Goal: Communication & Community: Share content

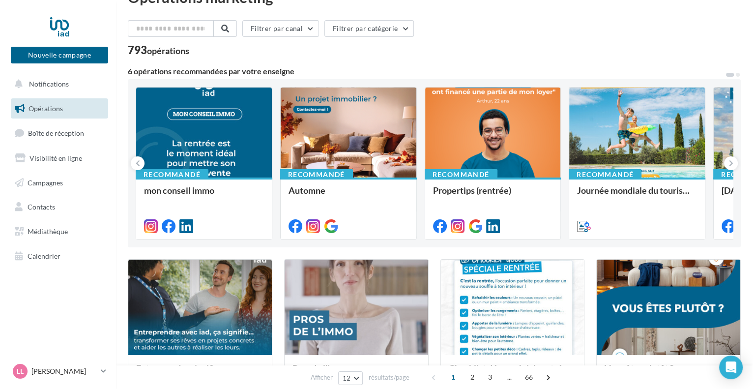
scroll to position [60, 0]
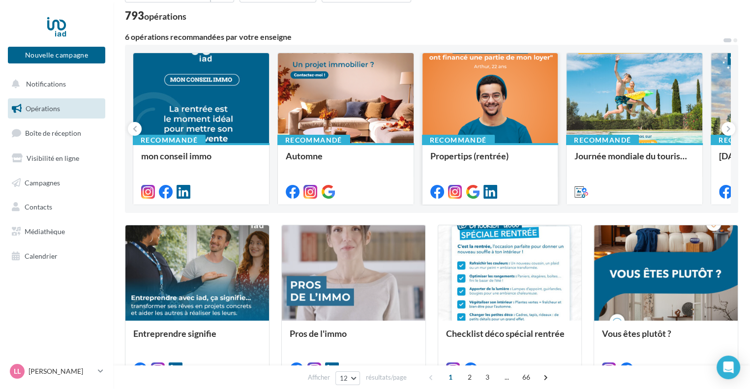
click at [484, 108] on div at bounding box center [490, 98] width 136 height 91
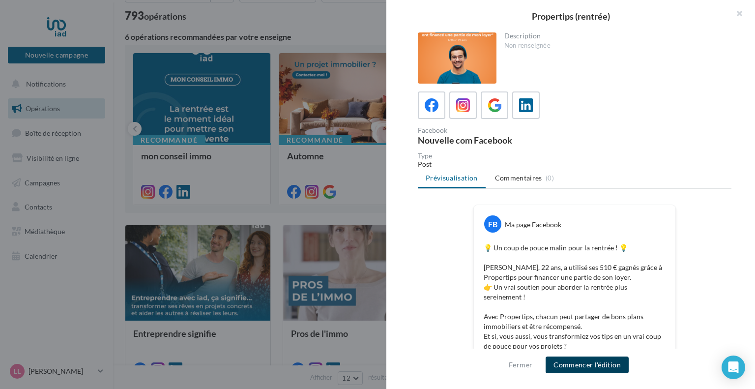
click at [574, 366] on button "Commencer l'édition" at bounding box center [587, 364] width 83 height 17
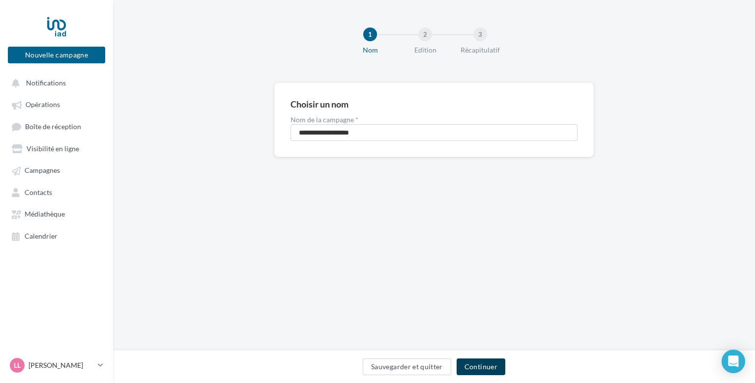
click at [482, 371] on button "Continuer" at bounding box center [481, 367] width 49 height 17
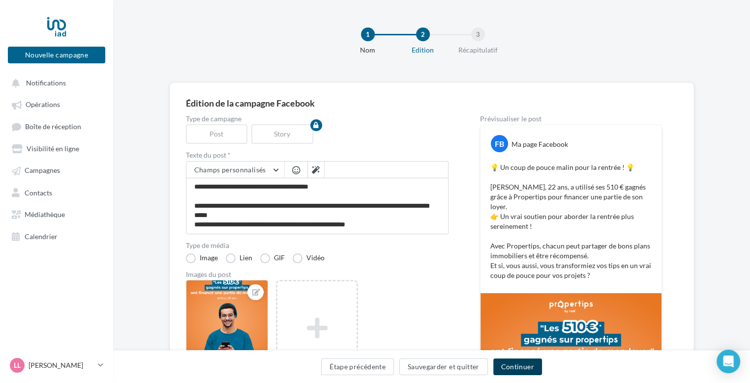
click at [522, 368] on button "Continuer" at bounding box center [517, 367] width 49 height 17
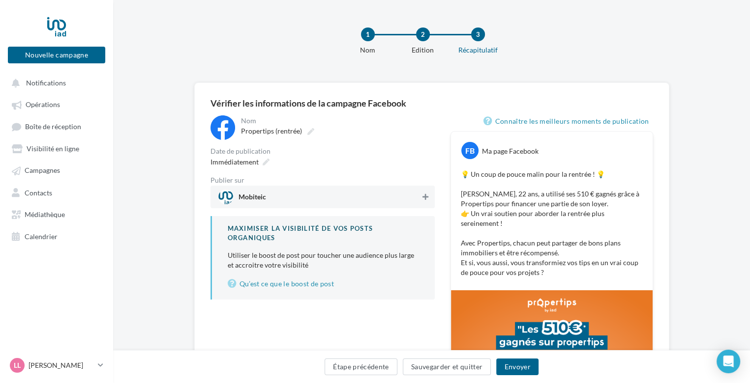
click at [425, 195] on icon at bounding box center [425, 197] width 6 height 7
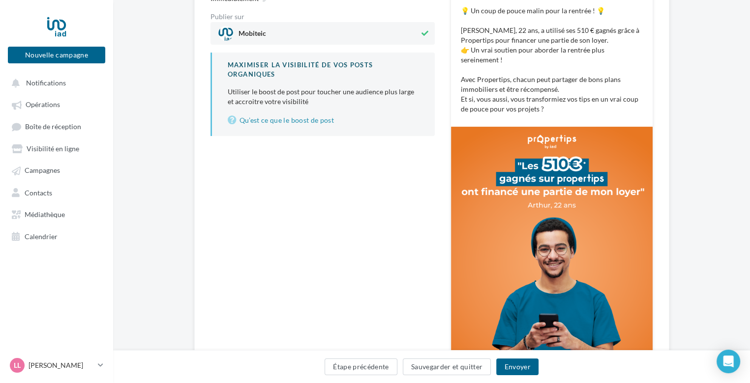
scroll to position [236, 0]
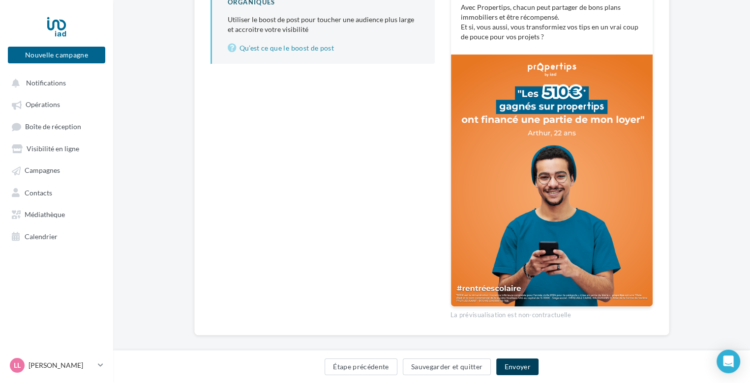
click at [523, 367] on button "Envoyer" at bounding box center [517, 367] width 42 height 17
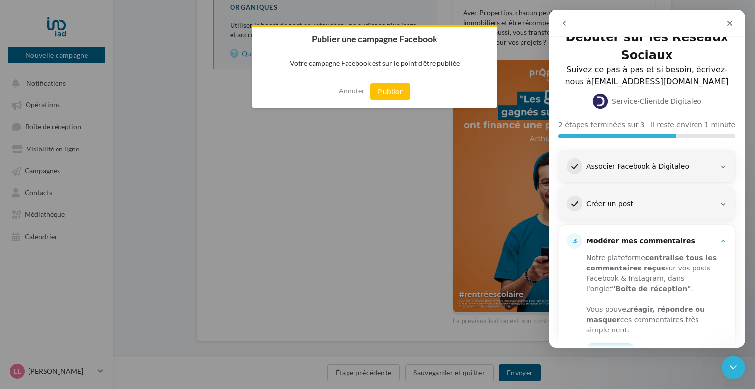
scroll to position [16, 0]
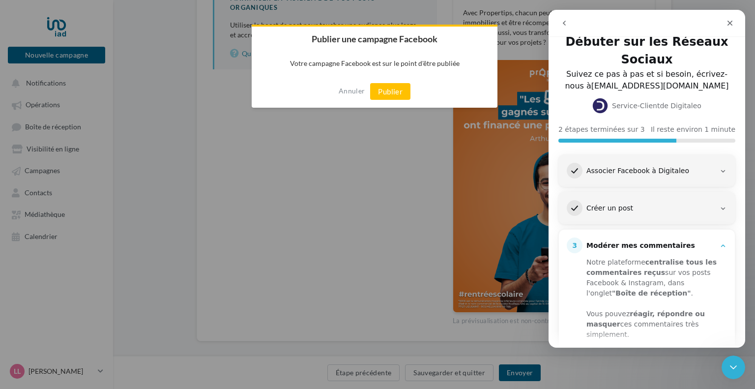
click at [719, 169] on icon "Intercom Messenger" at bounding box center [723, 171] width 8 height 8
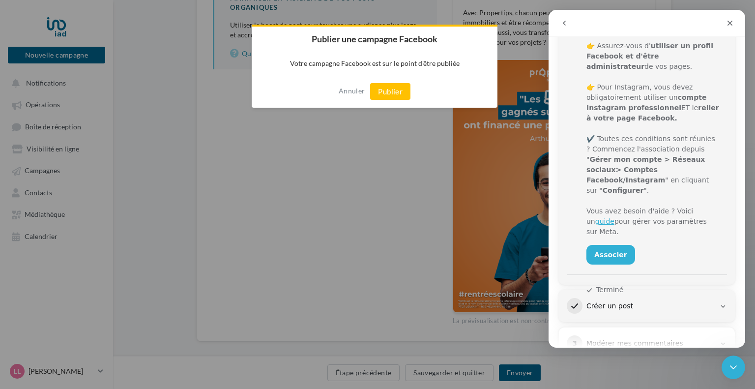
scroll to position [165, 0]
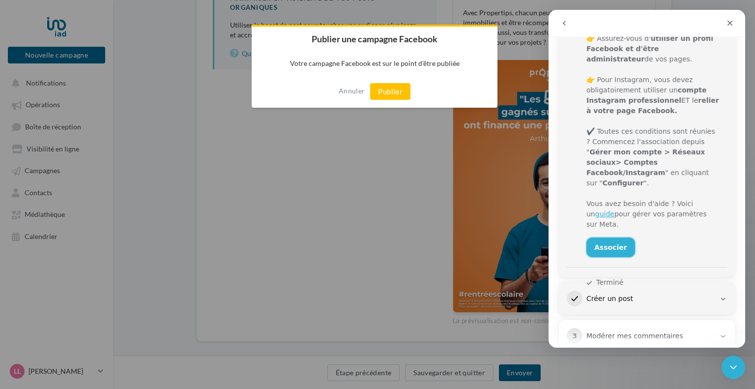
click at [604, 237] on link "Associer" at bounding box center [610, 247] width 49 height 20
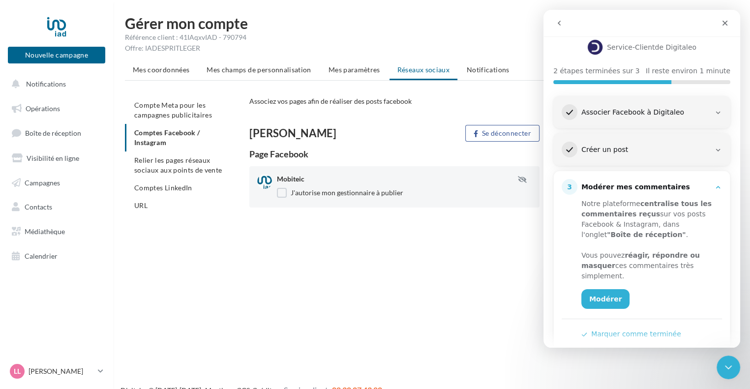
scroll to position [90, 0]
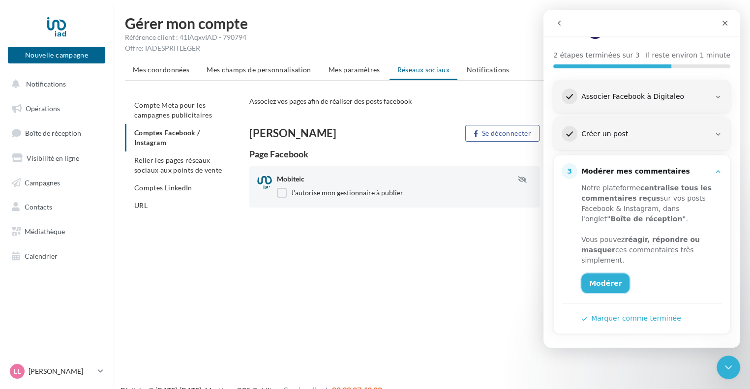
click at [602, 278] on link "Modérer" at bounding box center [605, 283] width 48 height 20
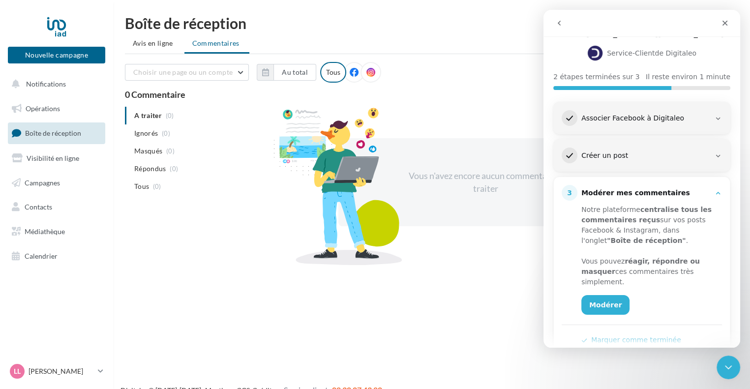
scroll to position [90, 0]
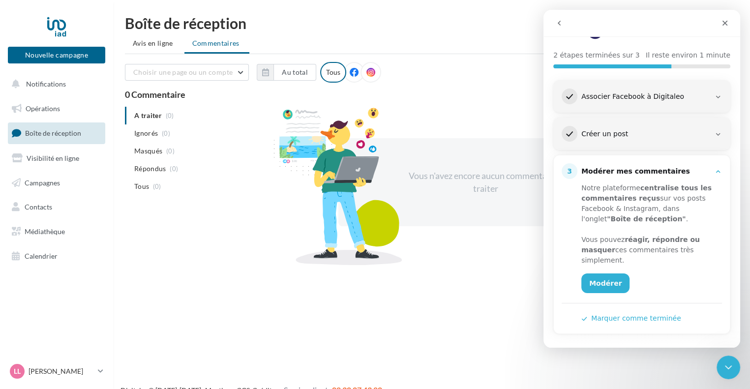
click at [635, 314] on button "Marquer comme terminée" at bounding box center [631, 318] width 100 height 10
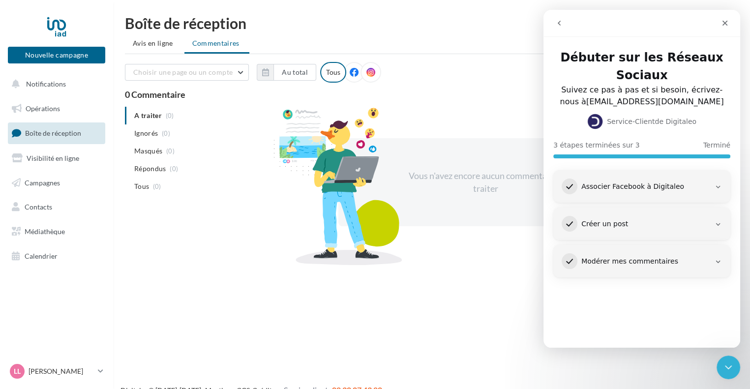
scroll to position [0, 0]
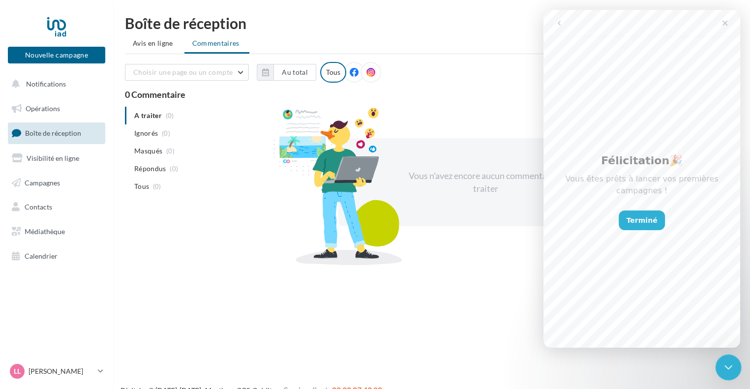
click at [724, 359] on div "Fermer le Messenger Intercom" at bounding box center [727, 366] width 24 height 24
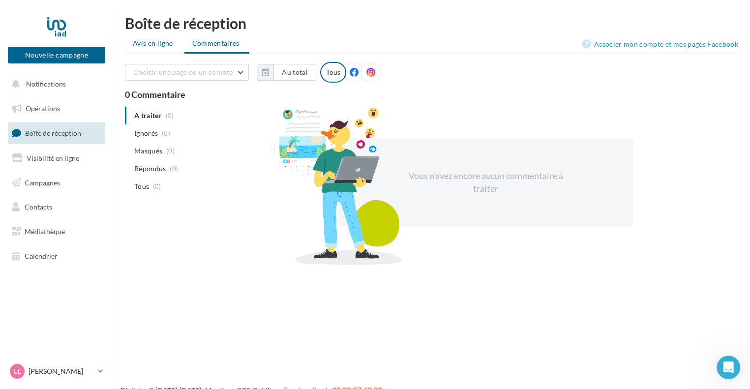
click at [145, 42] on span "Avis en ligne" at bounding box center [153, 43] width 40 height 10
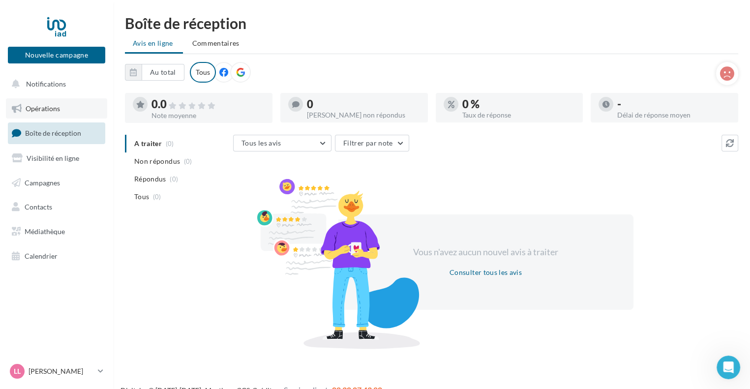
click at [44, 106] on span "Opérations" at bounding box center [43, 108] width 34 height 8
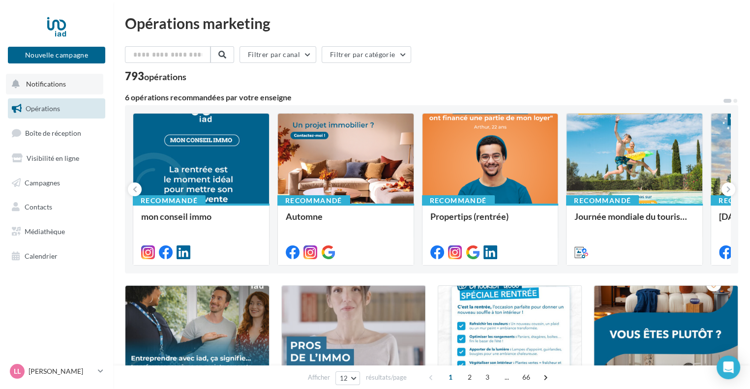
click at [59, 81] on span "Notifications" at bounding box center [46, 84] width 40 height 8
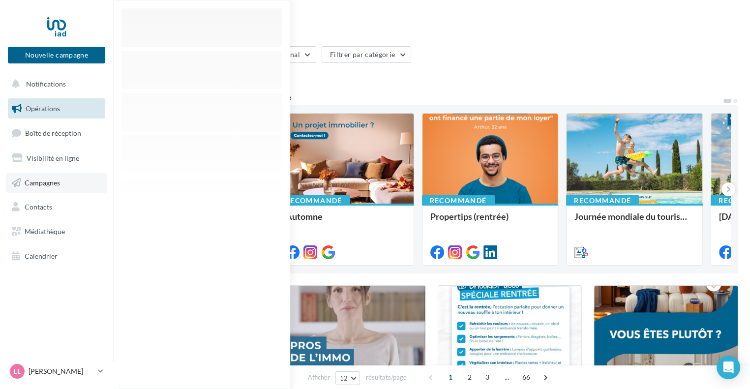
click at [41, 181] on span "Campagnes" at bounding box center [42, 182] width 35 height 8
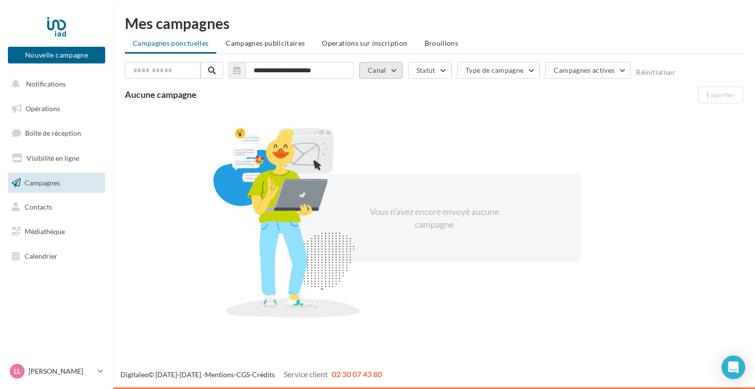
click at [396, 70] on button "Canal" at bounding box center [380, 70] width 43 height 17
click at [378, 100] on div "Facebook" at bounding box center [399, 106] width 62 height 17
click at [372, 104] on label at bounding box center [373, 105] width 10 height 10
click at [374, 169] on label at bounding box center [373, 170] width 10 height 10
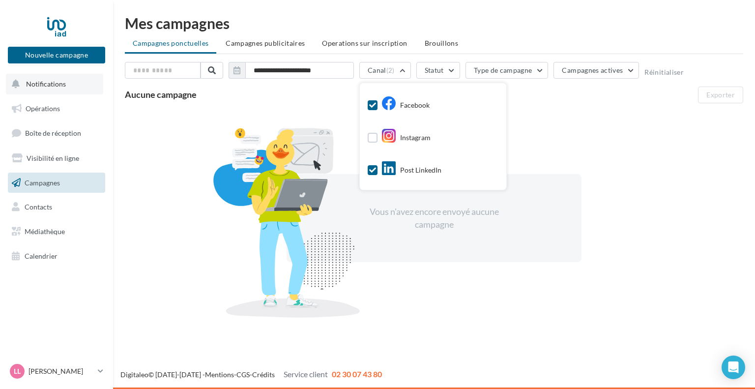
click at [55, 85] on span "Notifications" at bounding box center [46, 84] width 40 height 8
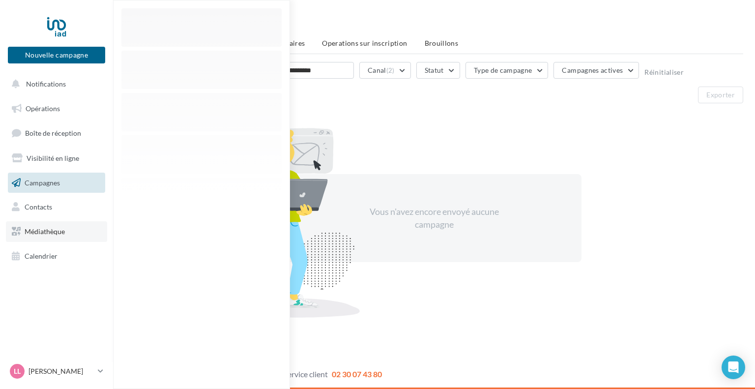
click at [50, 232] on span "Médiathèque" at bounding box center [45, 231] width 40 height 8
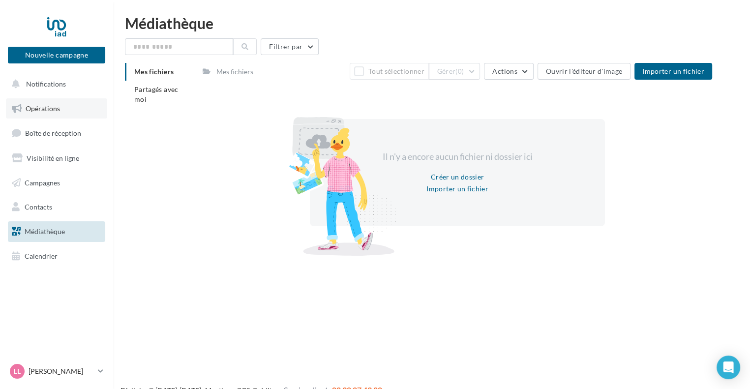
click at [47, 111] on span "Opérations" at bounding box center [43, 108] width 34 height 8
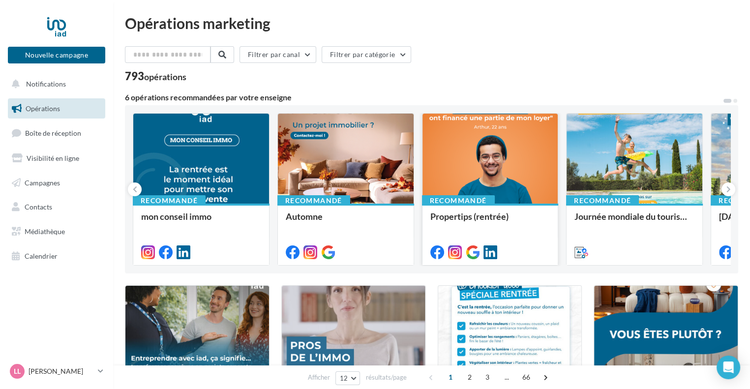
click at [478, 148] on div at bounding box center [490, 159] width 136 height 91
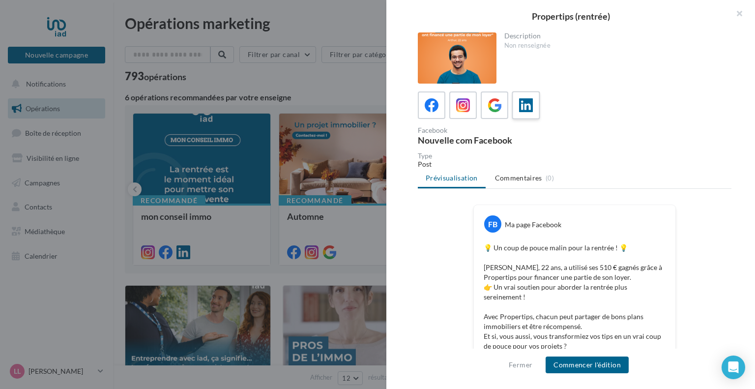
click at [519, 107] on icon at bounding box center [526, 105] width 14 height 14
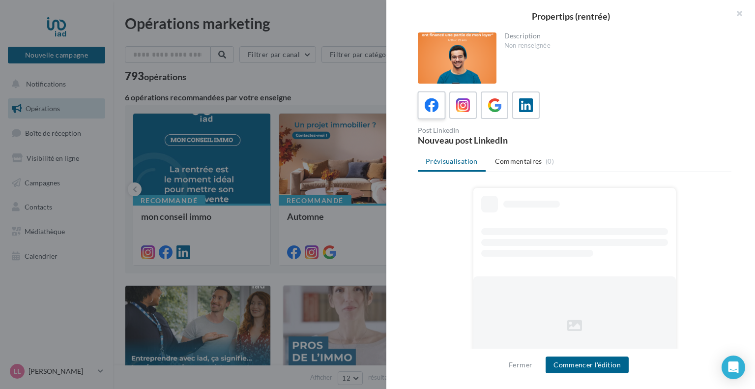
click at [431, 104] on icon at bounding box center [432, 105] width 14 height 14
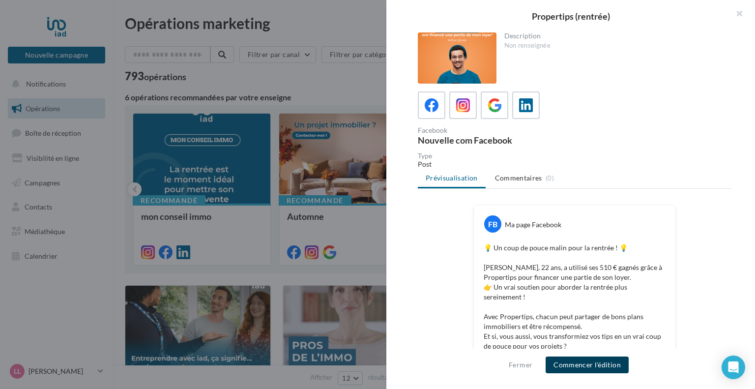
click at [586, 362] on button "Commencer l'édition" at bounding box center [587, 364] width 83 height 17
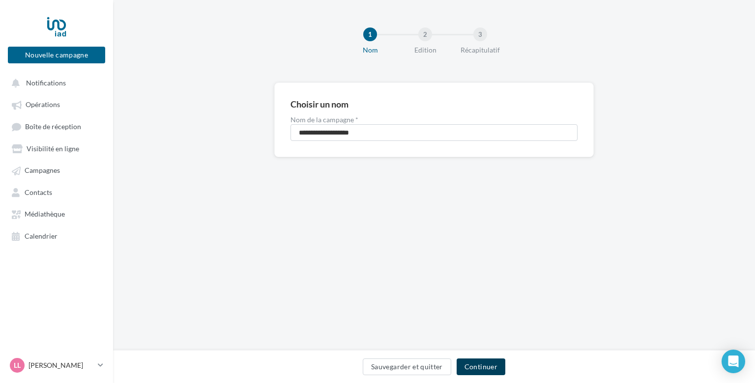
click at [481, 365] on button "Continuer" at bounding box center [481, 367] width 49 height 17
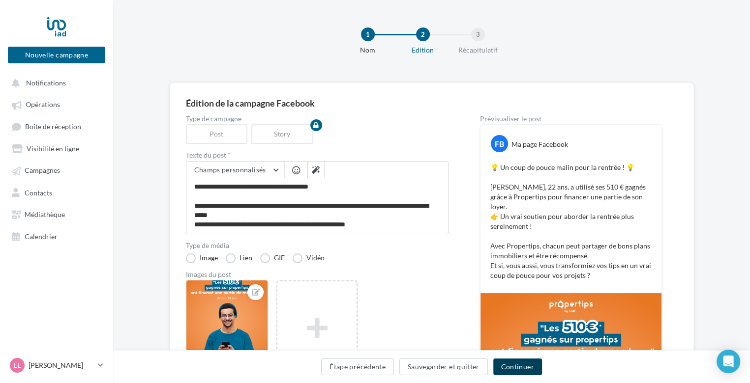
click at [516, 363] on button "Continuer" at bounding box center [517, 367] width 49 height 17
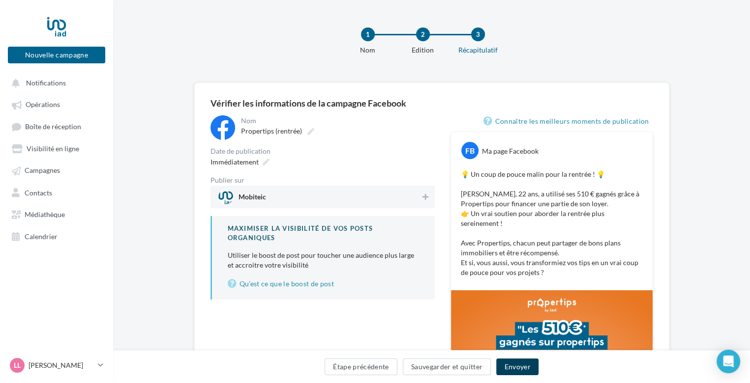
click at [515, 365] on button "Envoyer" at bounding box center [517, 367] width 42 height 17
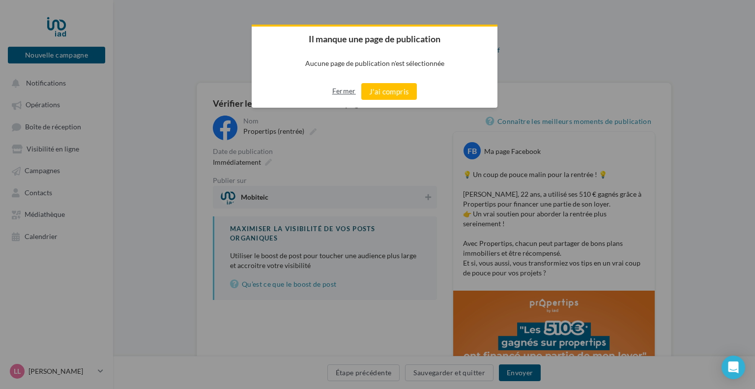
click at [350, 88] on button "Fermer" at bounding box center [344, 91] width 24 height 16
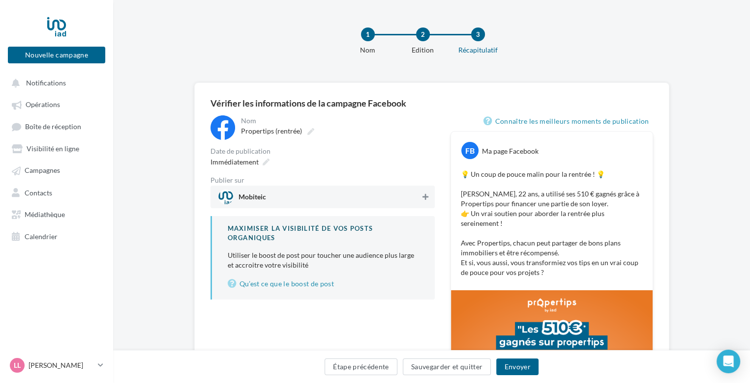
click at [425, 194] on icon at bounding box center [425, 197] width 6 height 7
click at [516, 367] on button "Envoyer" at bounding box center [517, 367] width 42 height 17
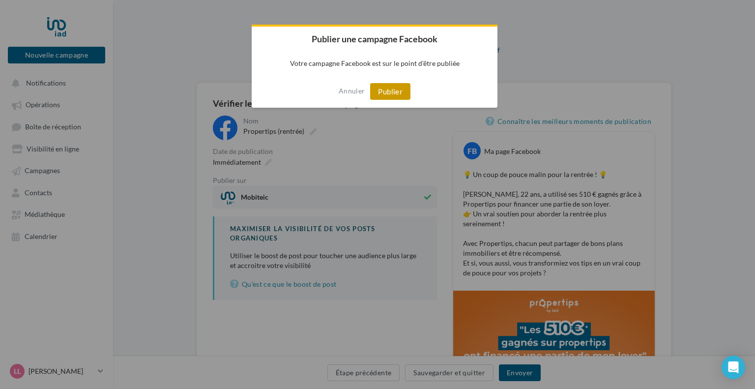
click at [391, 98] on button "Publier" at bounding box center [390, 91] width 40 height 17
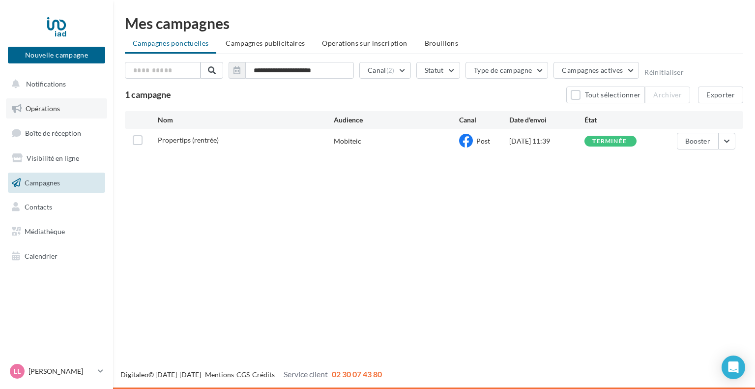
click at [40, 110] on span "Opérations" at bounding box center [43, 108] width 34 height 8
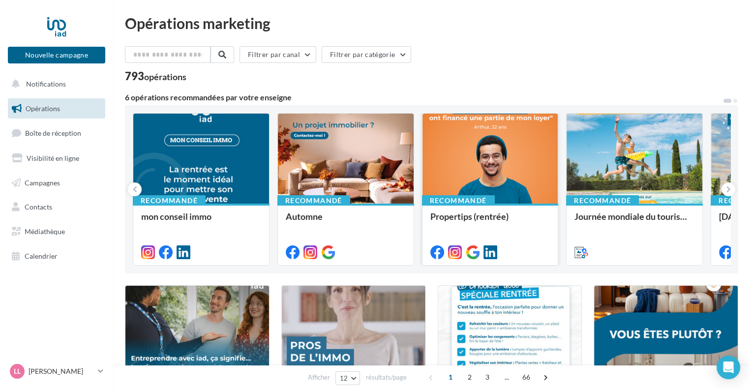
click at [458, 167] on div at bounding box center [490, 159] width 136 height 91
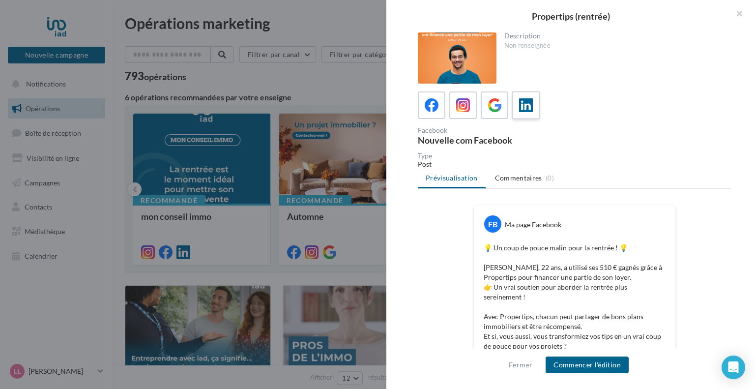
click at [522, 104] on icon at bounding box center [526, 105] width 14 height 14
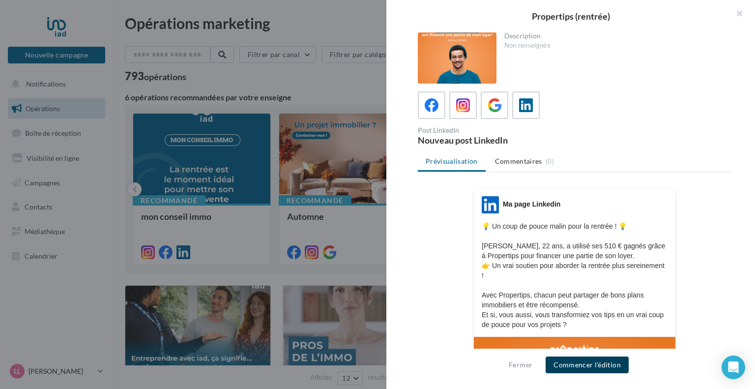
click at [576, 360] on button "Commencer l'édition" at bounding box center [587, 364] width 83 height 17
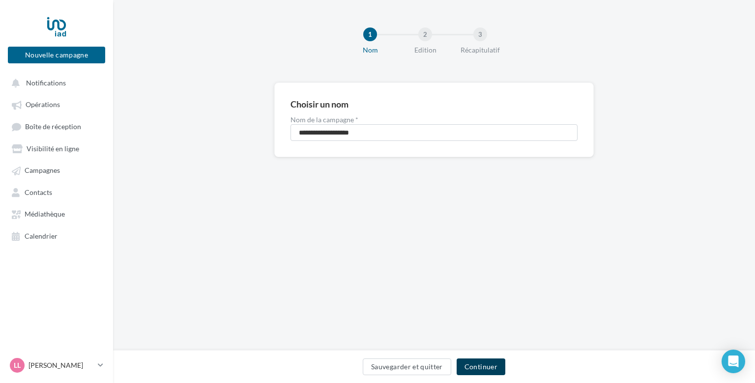
click at [479, 362] on button "Continuer" at bounding box center [481, 367] width 49 height 17
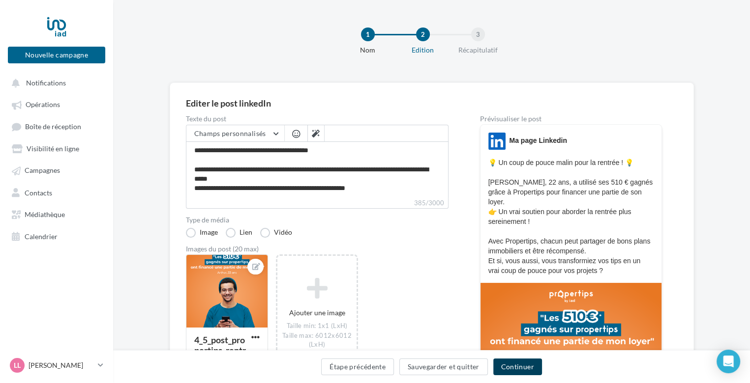
click at [517, 367] on button "Continuer" at bounding box center [517, 367] width 49 height 17
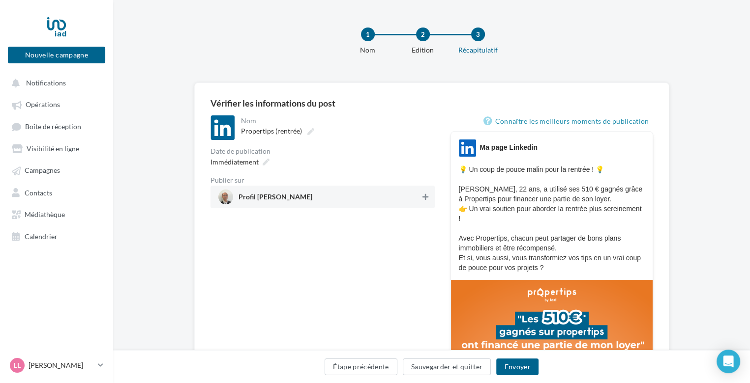
click at [426, 197] on icon at bounding box center [425, 197] width 6 height 7
click at [515, 369] on button "Envoyer" at bounding box center [517, 367] width 42 height 17
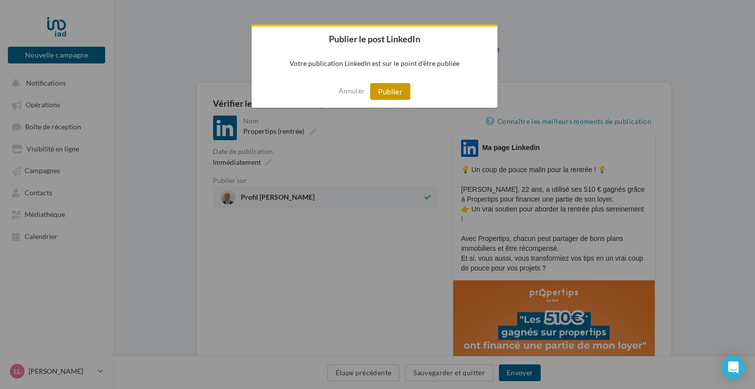
click at [388, 89] on button "Publier" at bounding box center [390, 91] width 40 height 17
